Goal: Book appointment/travel/reservation

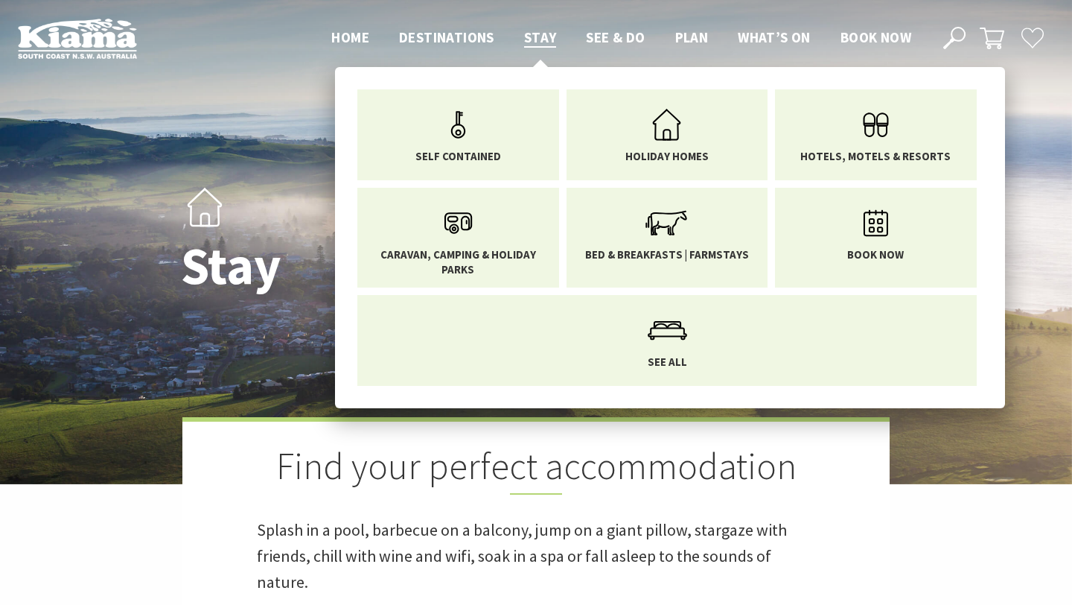
click at [768, 176] on ul "Self Contained Holiday Homes Hotels, Motels & Resorts Caravan, Camping & Holida…" at bounding box center [670, 237] width 670 height 341
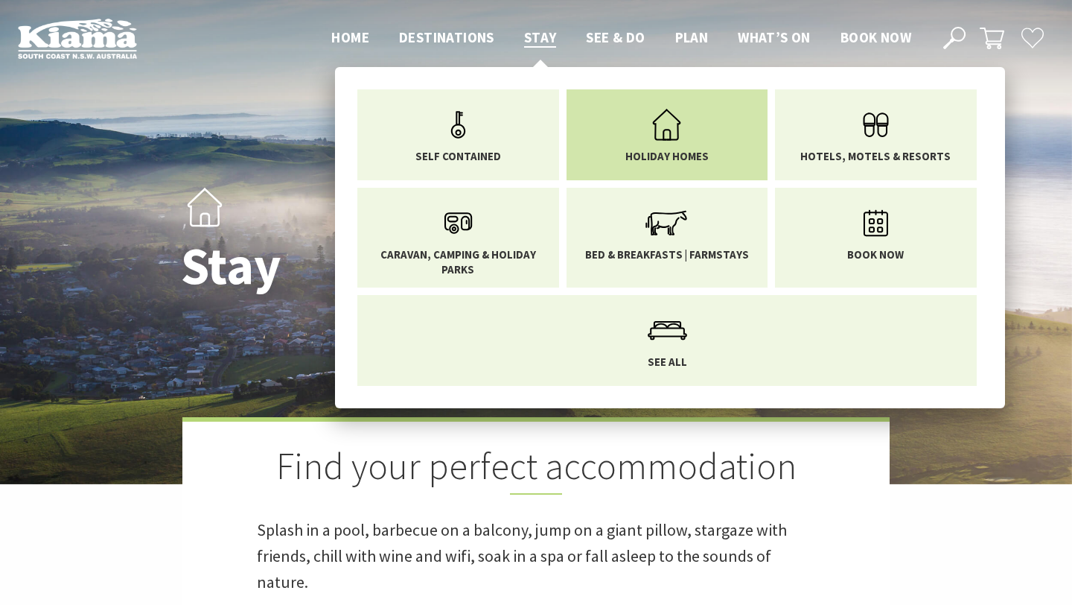
click at [629, 141] on link "Holiday Homes" at bounding box center [667, 132] width 179 height 63
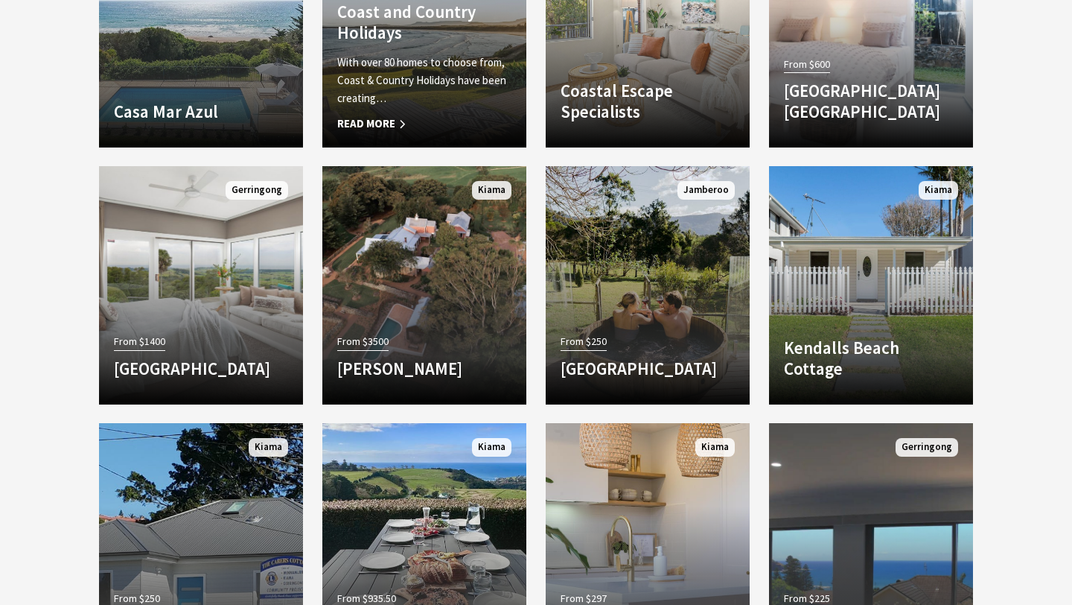
scroll to position [1724, 0]
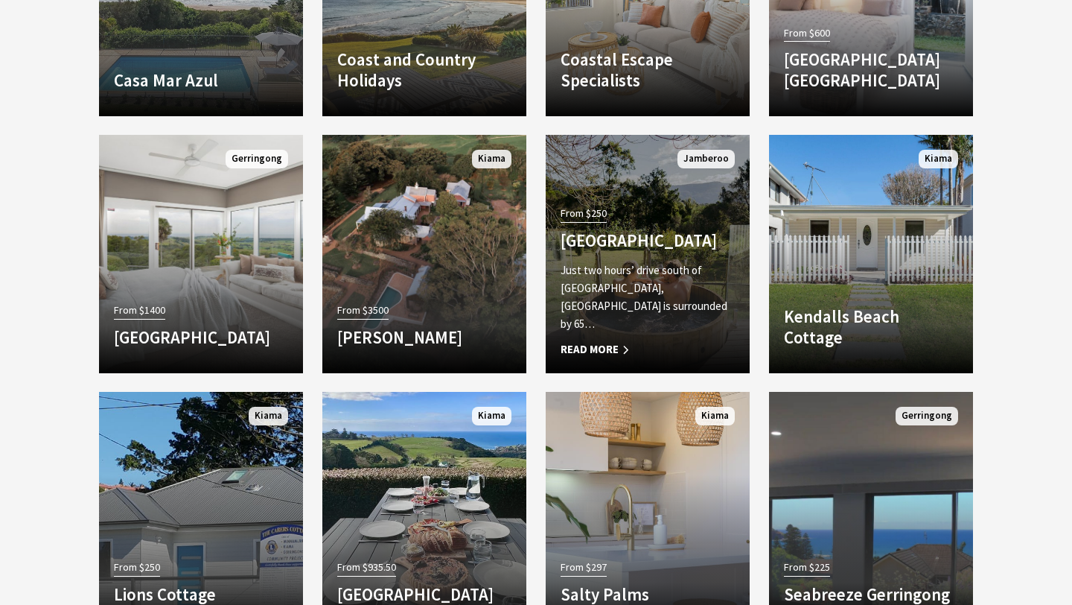
click at [602, 235] on h4 "[GEOGRAPHIC_DATA]" at bounding box center [648, 240] width 174 height 21
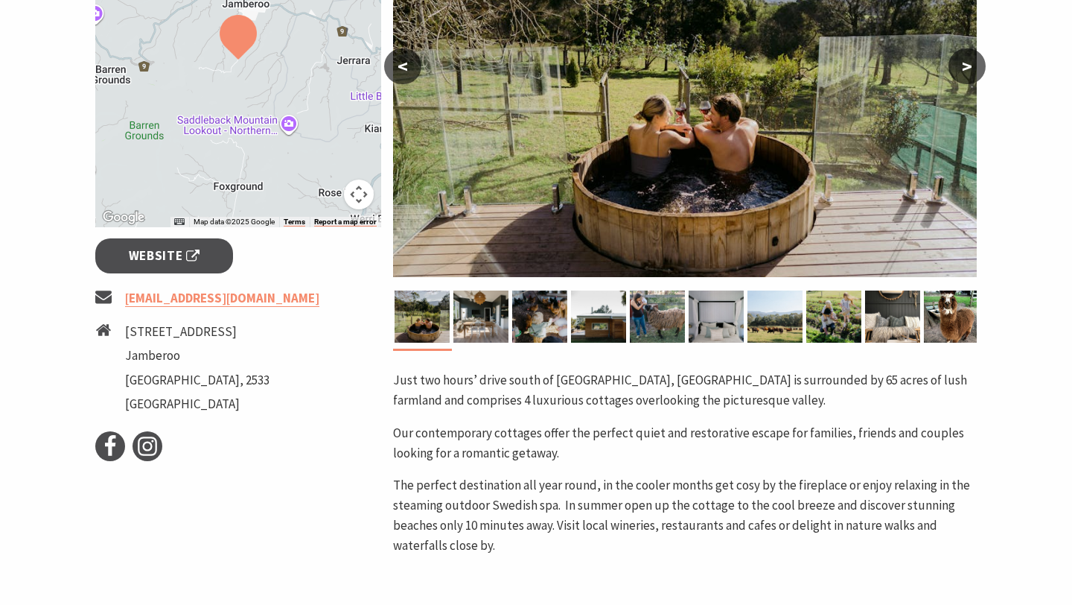
scroll to position [395, 0]
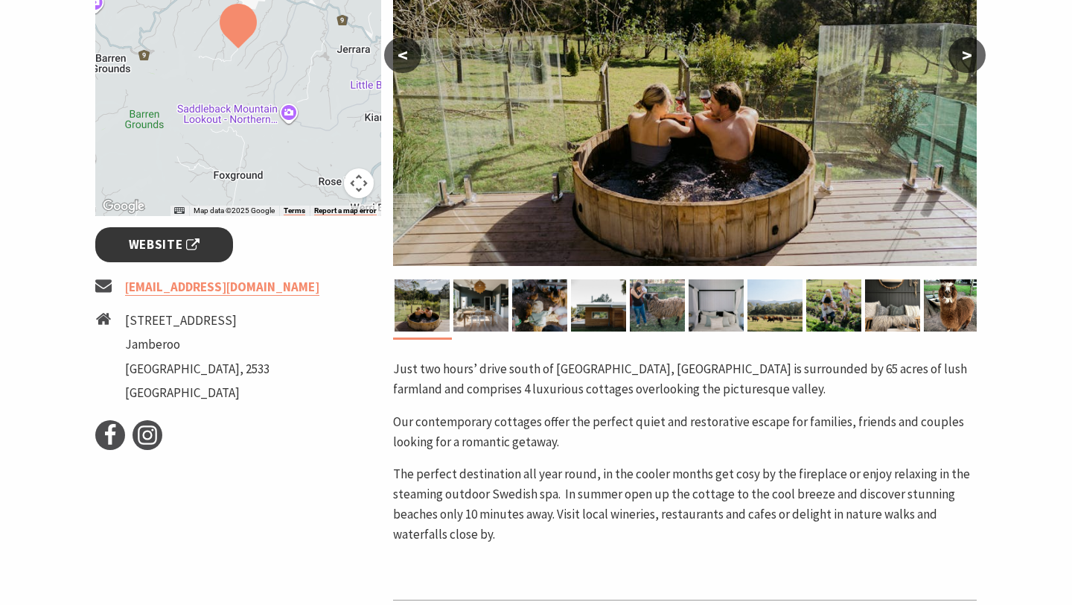
click at [162, 246] on span "Website" at bounding box center [164, 245] width 71 height 20
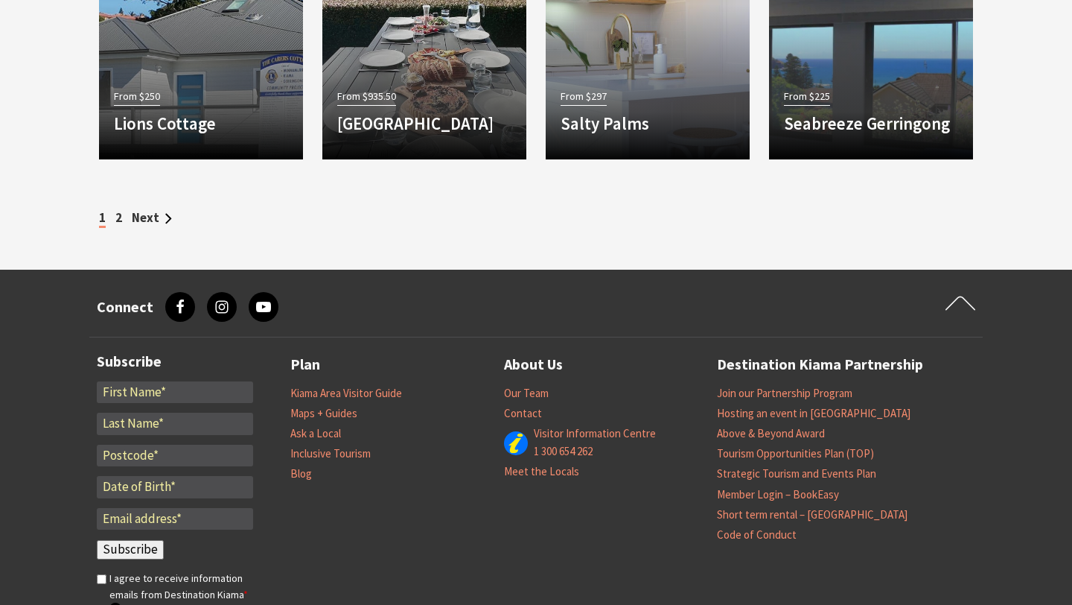
scroll to position [2107, 0]
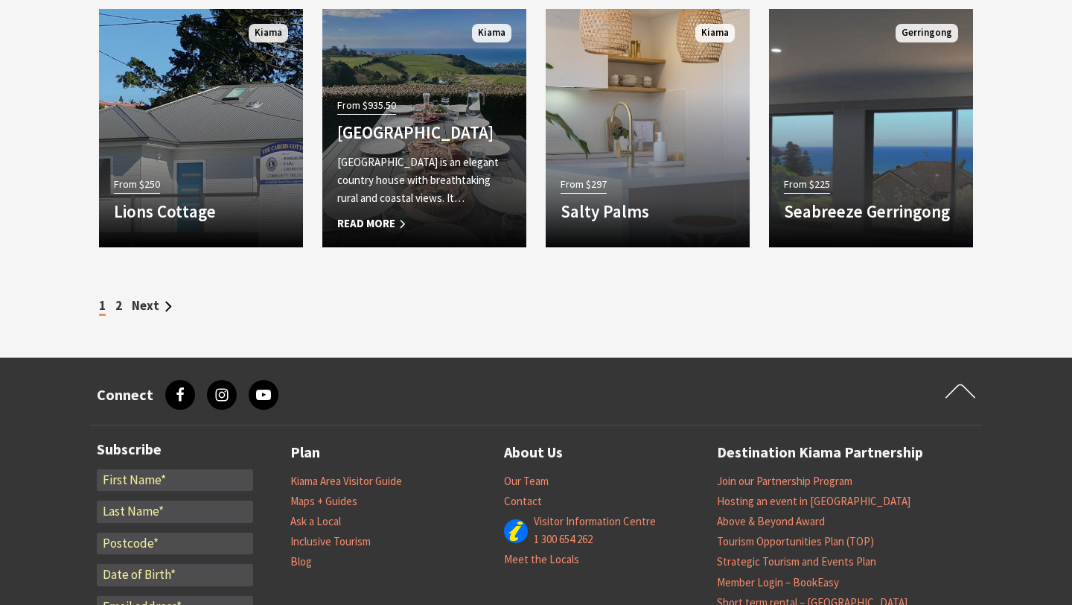
click at [433, 137] on h4 "[GEOGRAPHIC_DATA]" at bounding box center [424, 132] width 174 height 21
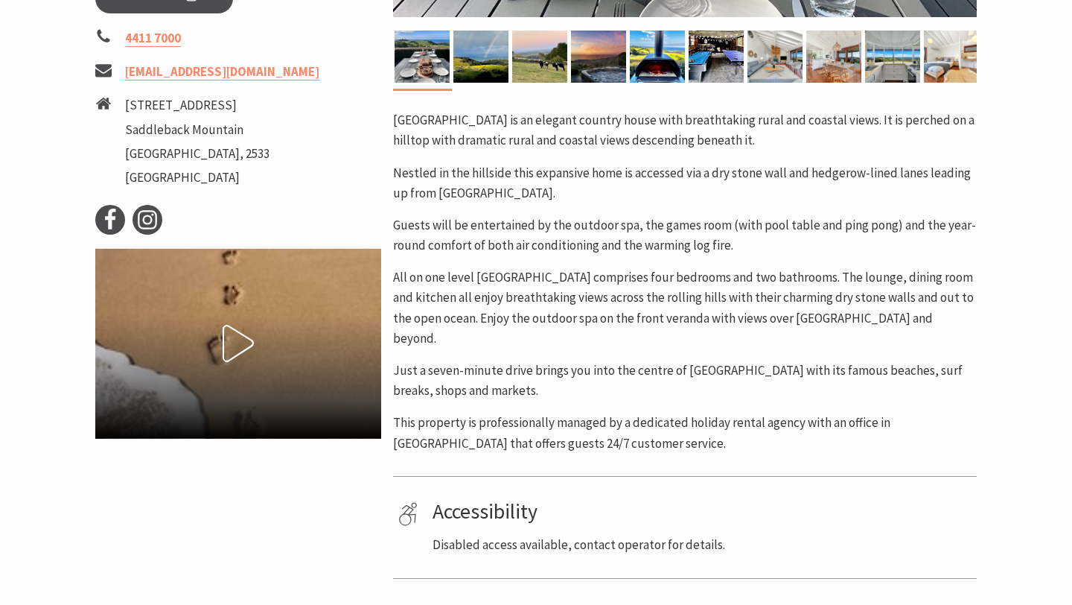
scroll to position [503, 0]
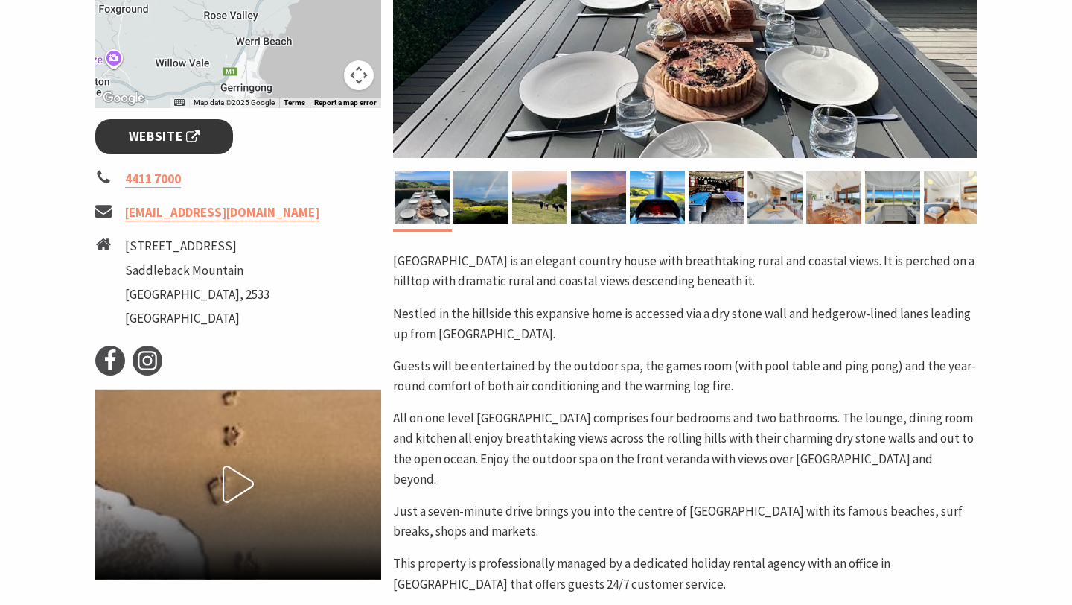
click at [179, 130] on span "Website" at bounding box center [164, 137] width 71 height 20
